Goal: Task Accomplishment & Management: Use online tool/utility

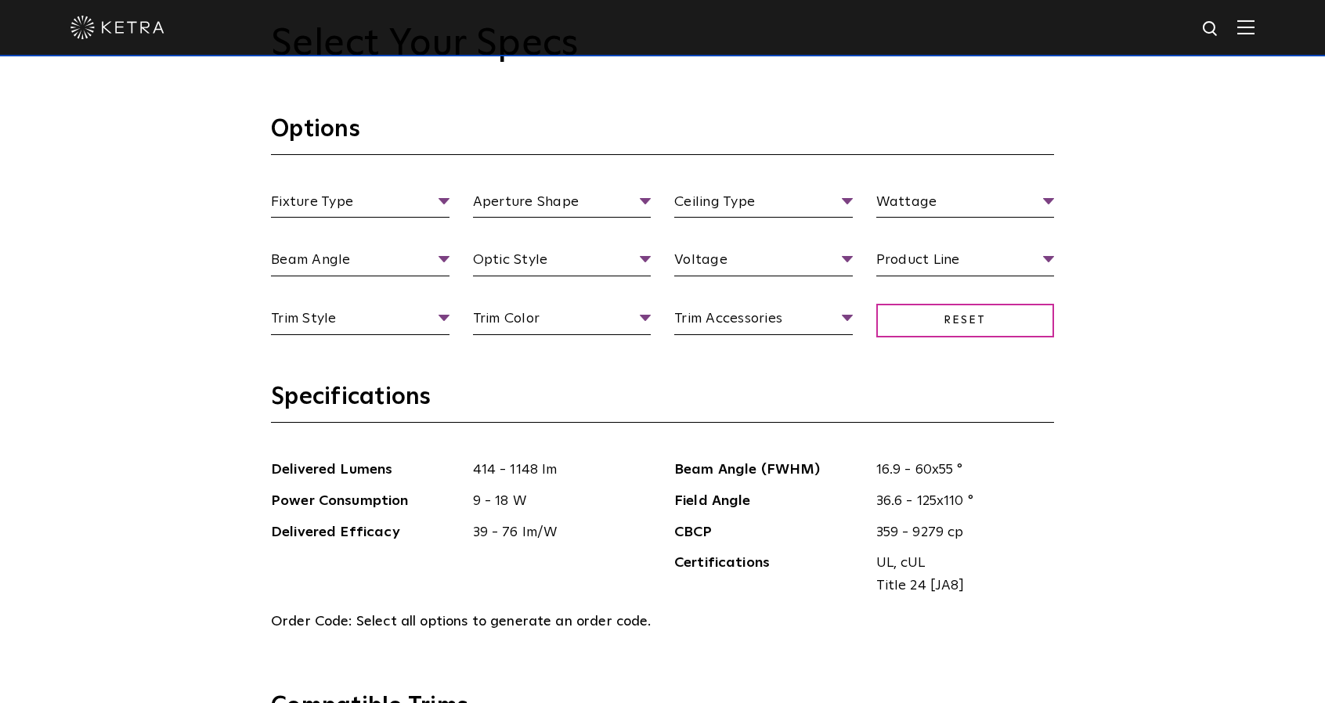
scroll to position [1567, 0]
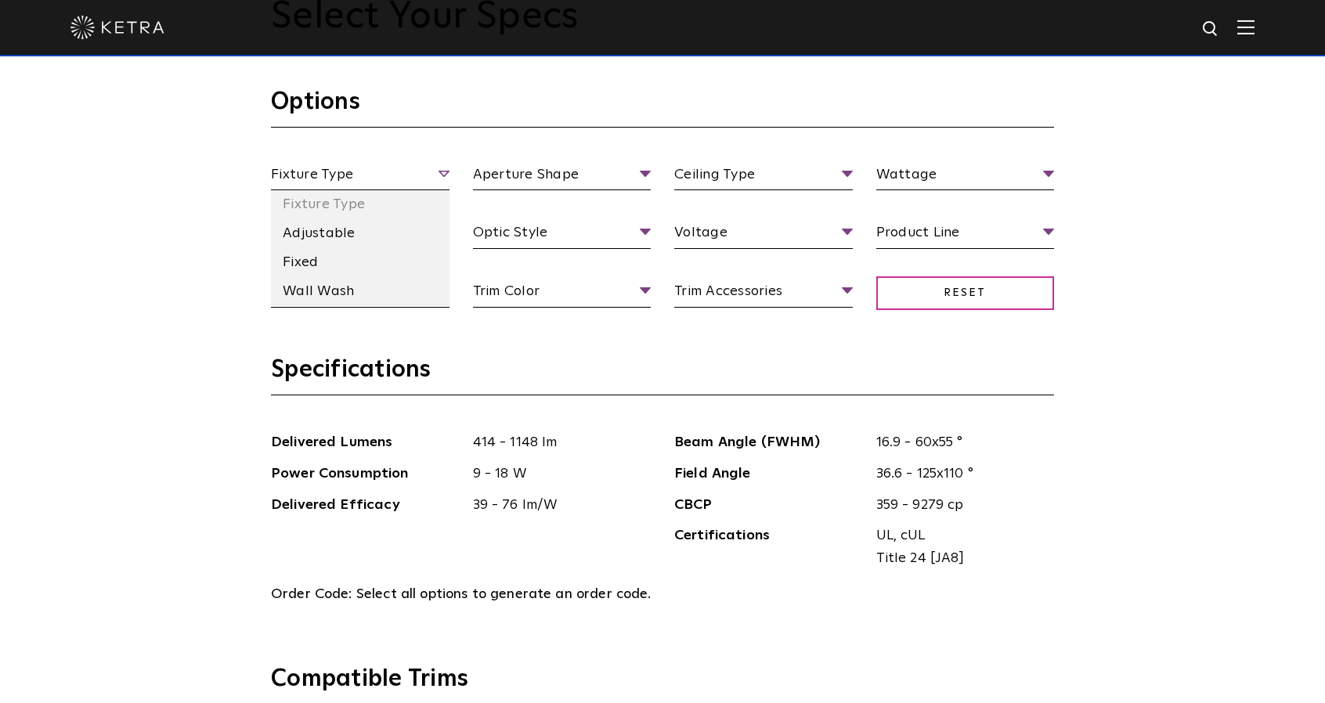
click at [435, 167] on span "Fixture Type" at bounding box center [360, 177] width 179 height 27
click at [332, 266] on li "Fixed" at bounding box center [360, 262] width 179 height 29
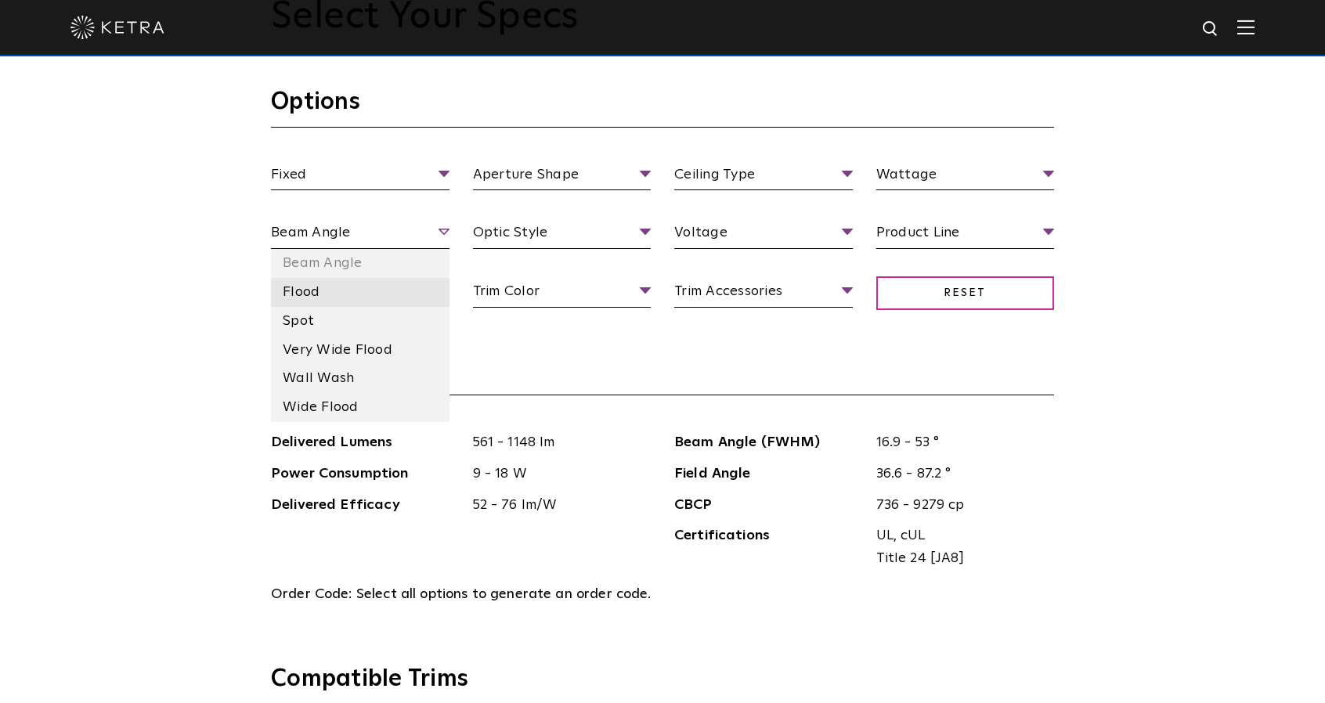
click at [390, 298] on li "Flood" at bounding box center [360, 292] width 179 height 29
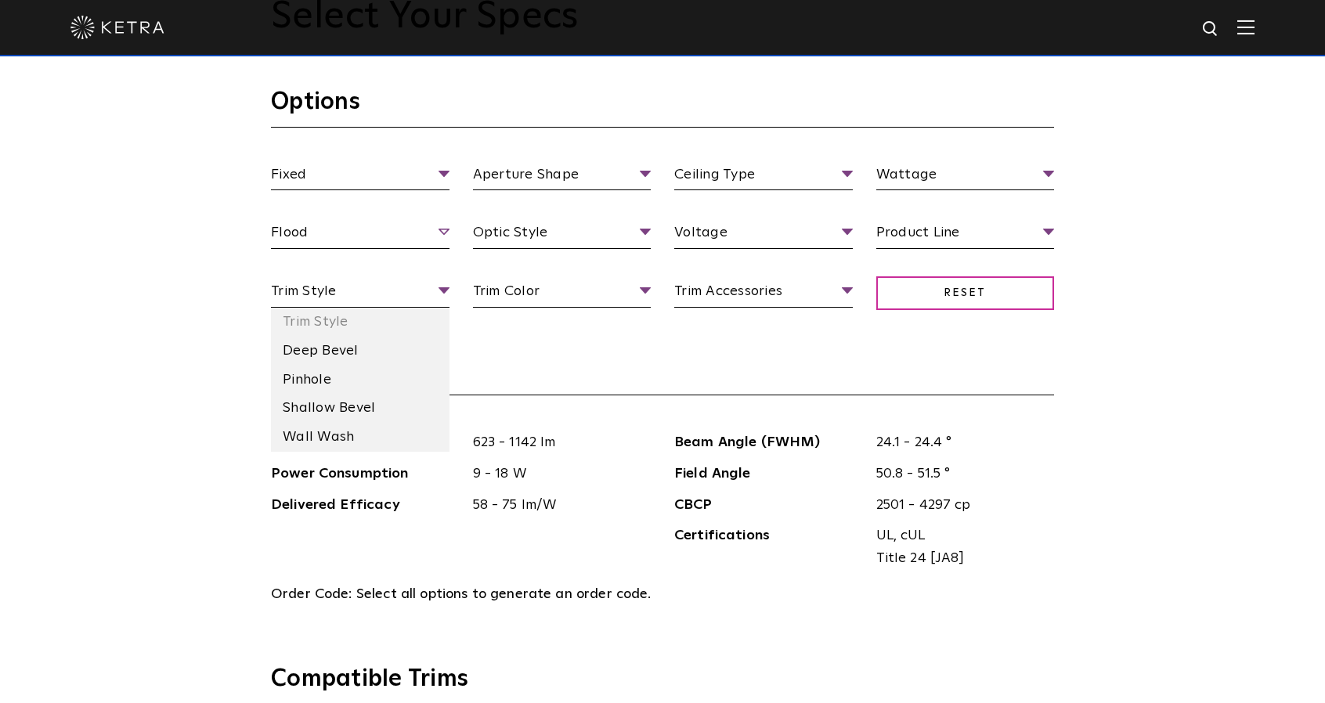
click at [390, 298] on span "Trim Style" at bounding box center [360, 293] width 179 height 27
click at [359, 403] on li "Shallow Bevel" at bounding box center [360, 408] width 179 height 29
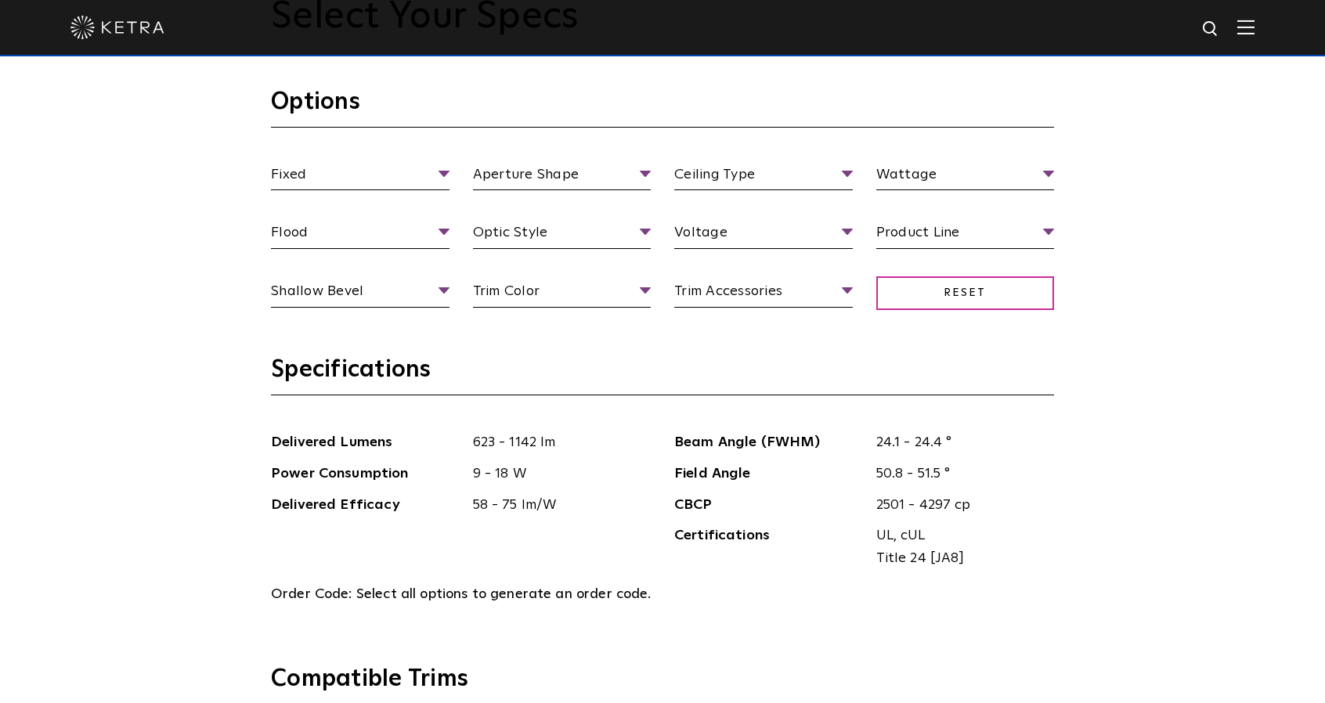
click at [655, 175] on ul "Aperture Shape Aperture [GEOGRAPHIC_DATA]" at bounding box center [562, 177] width 202 height 27
click at [644, 172] on span "Aperture Shape" at bounding box center [562, 177] width 179 height 27
click at [523, 262] on li "Square" at bounding box center [562, 262] width 179 height 29
click at [569, 292] on li "High Output" at bounding box center [562, 292] width 179 height 29
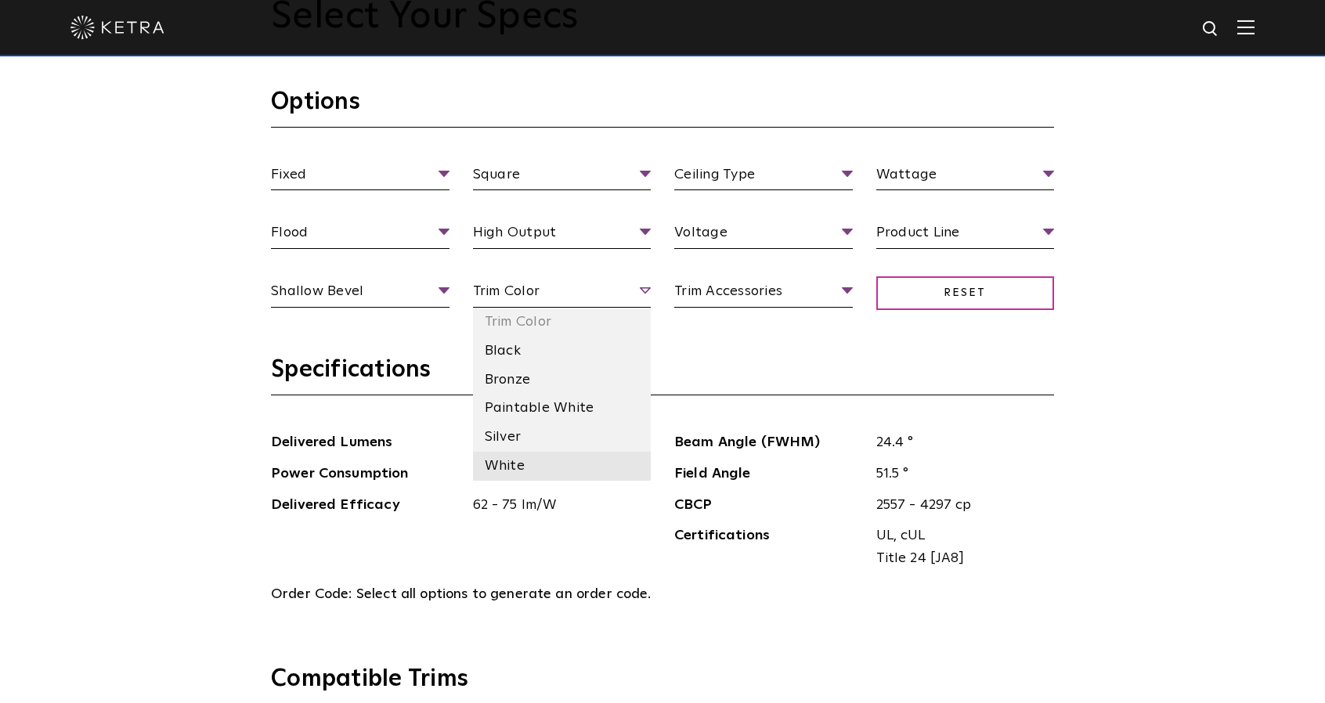
click at [530, 465] on li "White" at bounding box center [562, 466] width 179 height 29
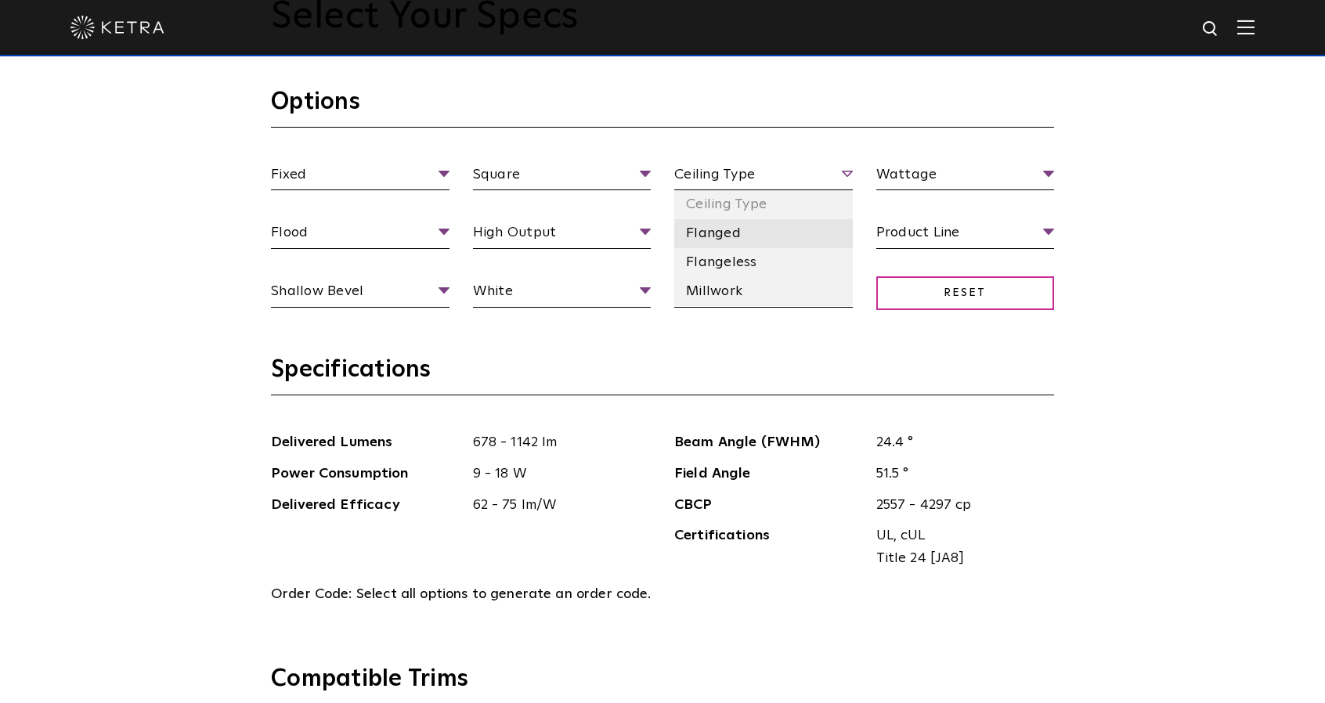
click at [732, 231] on li "Flanged" at bounding box center [763, 233] width 179 height 29
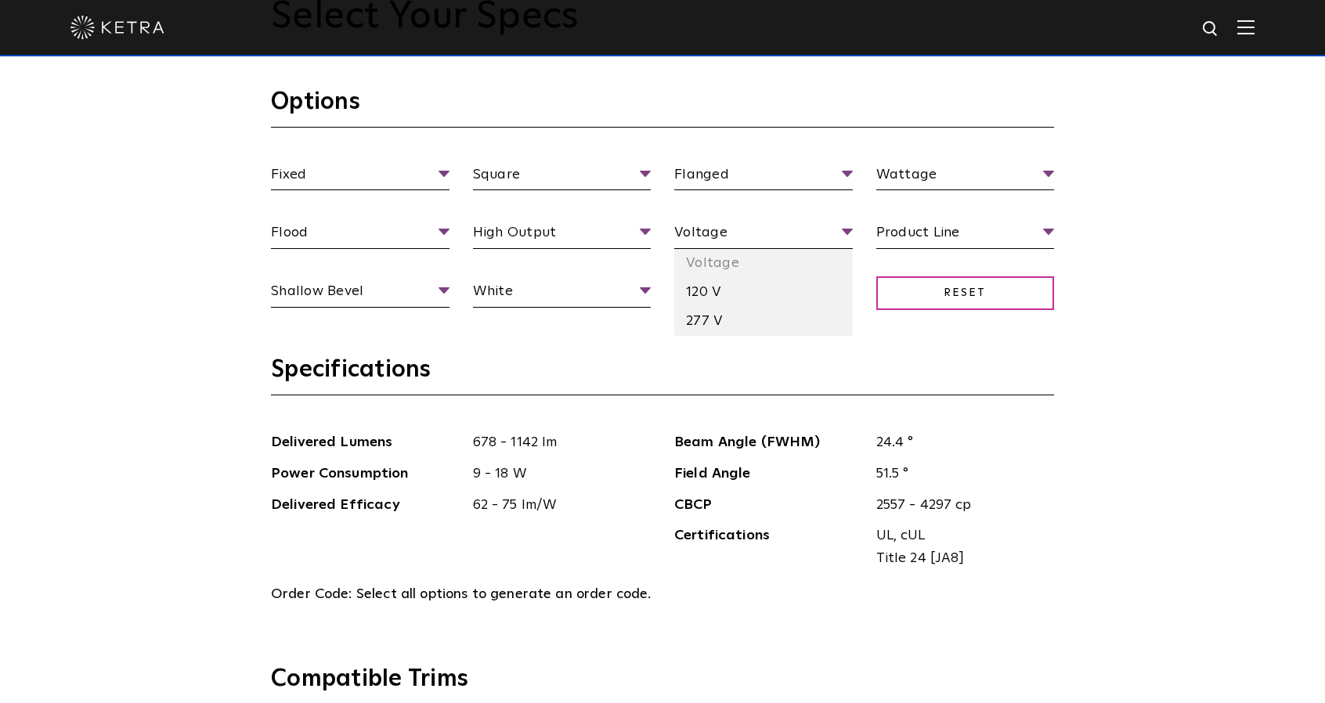
click at [703, 289] on li "120 V" at bounding box center [763, 292] width 179 height 29
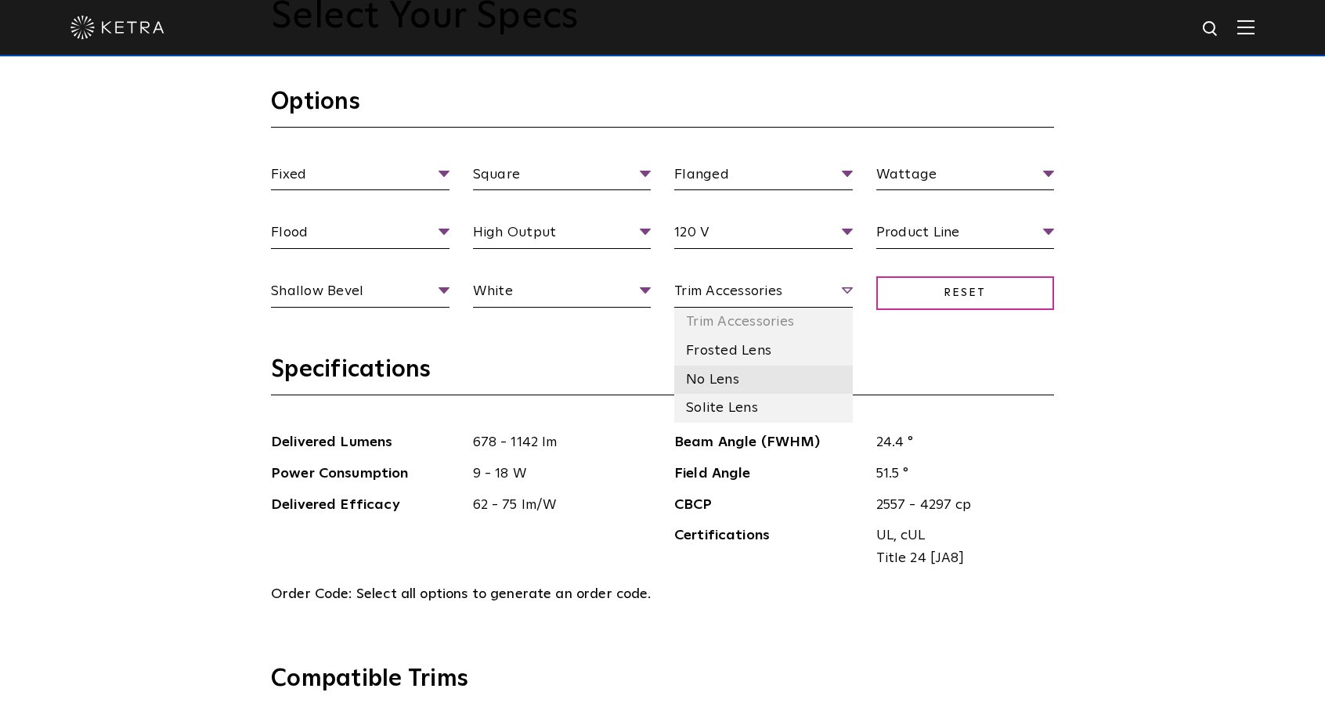
click at [739, 379] on li "No Lens" at bounding box center [763, 380] width 179 height 29
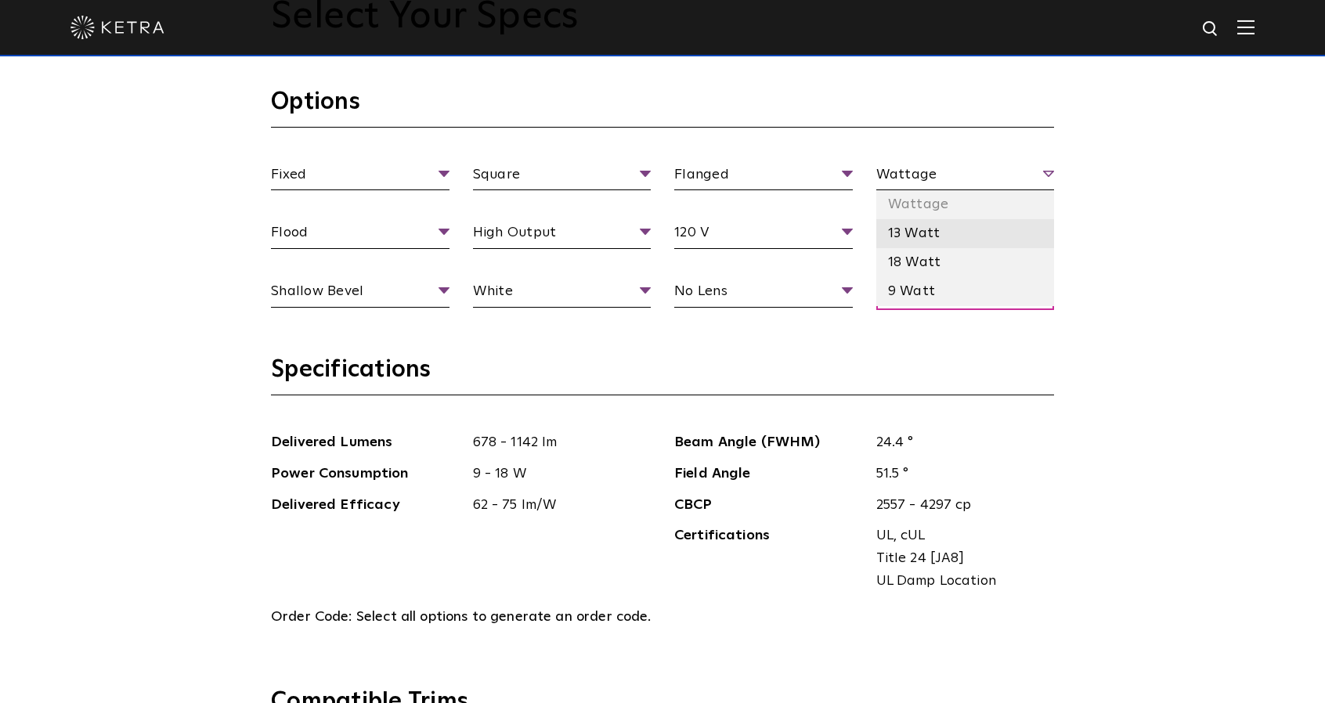
click at [932, 236] on li "13 Watt" at bounding box center [966, 233] width 179 height 29
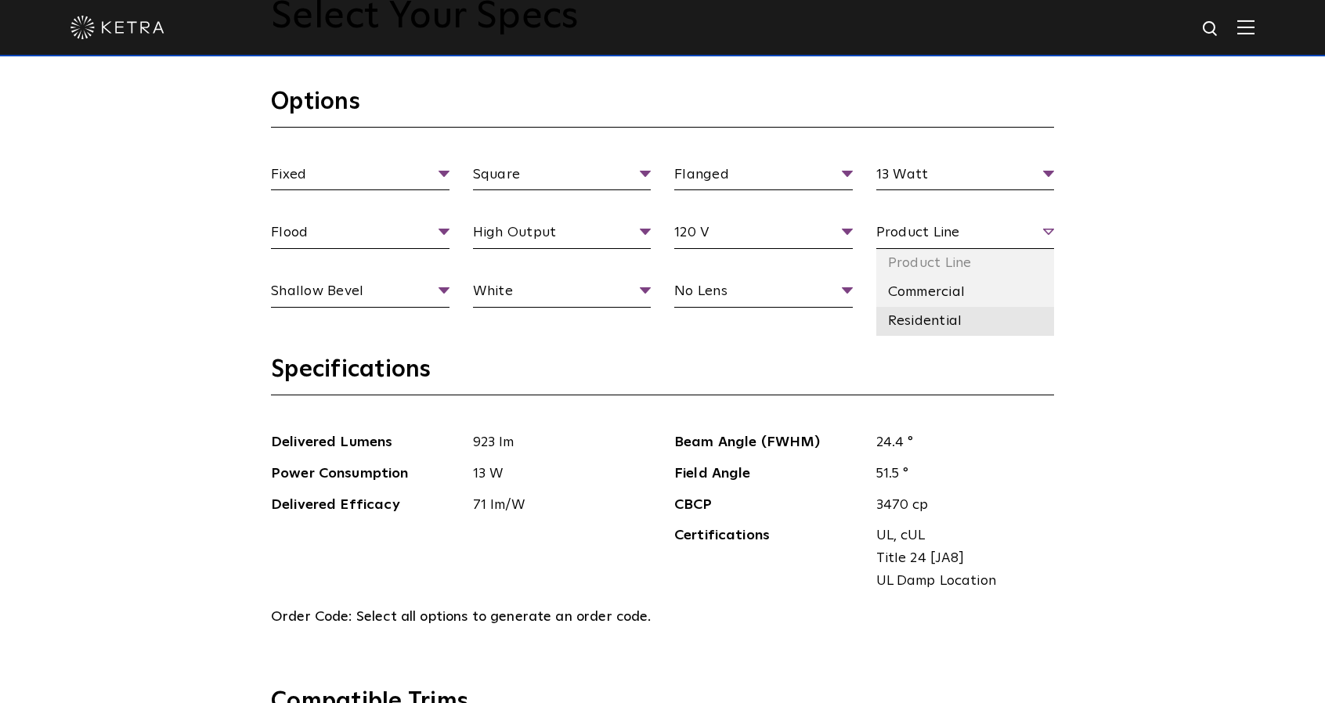
click at [946, 325] on li "Residential" at bounding box center [966, 321] width 179 height 29
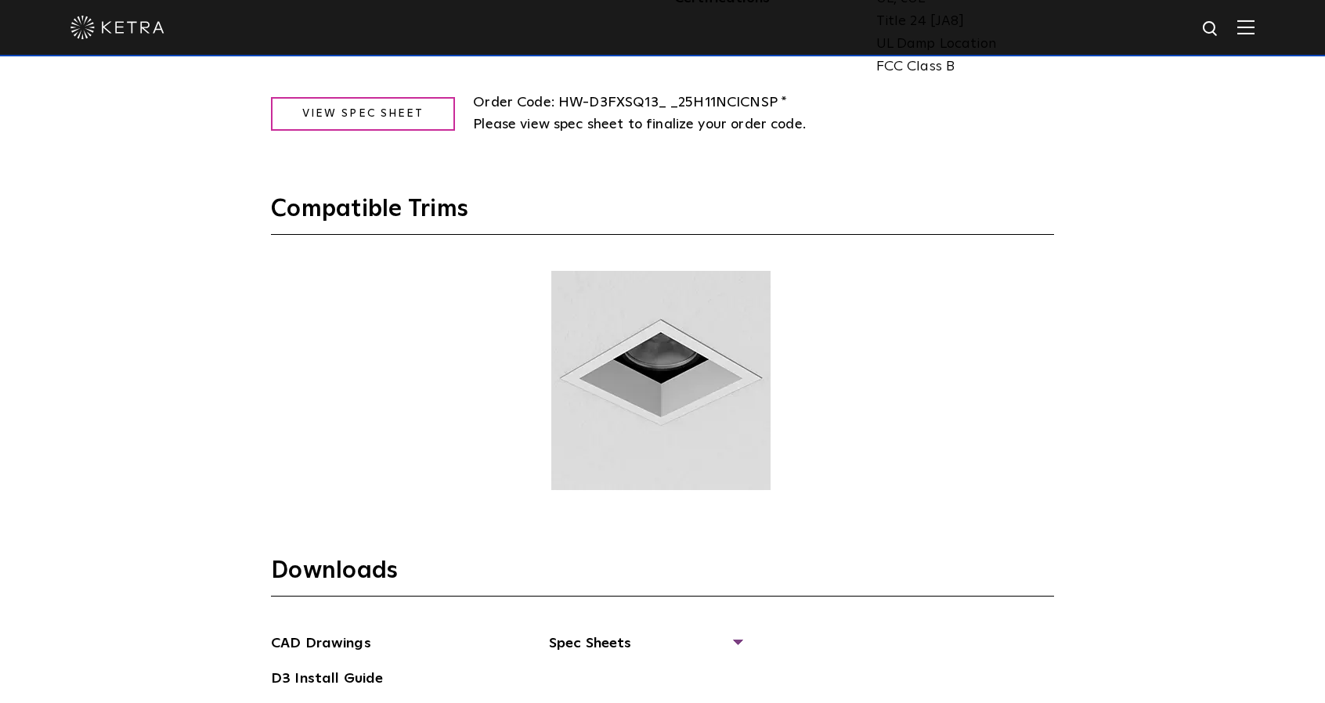
scroll to position [2115, 0]
